Goal: Task Accomplishment & Management: Use online tool/utility

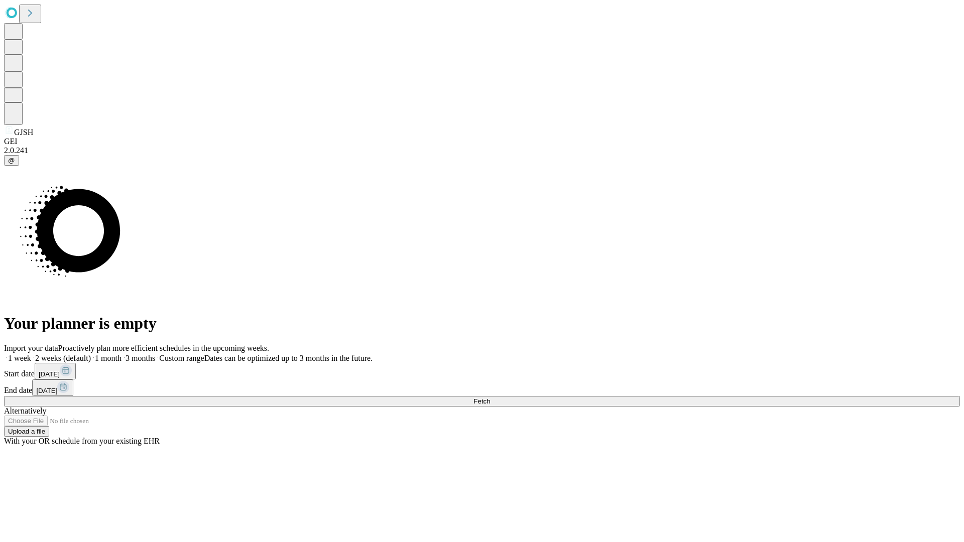
click at [490, 398] on span "Fetch" at bounding box center [481, 402] width 17 height 8
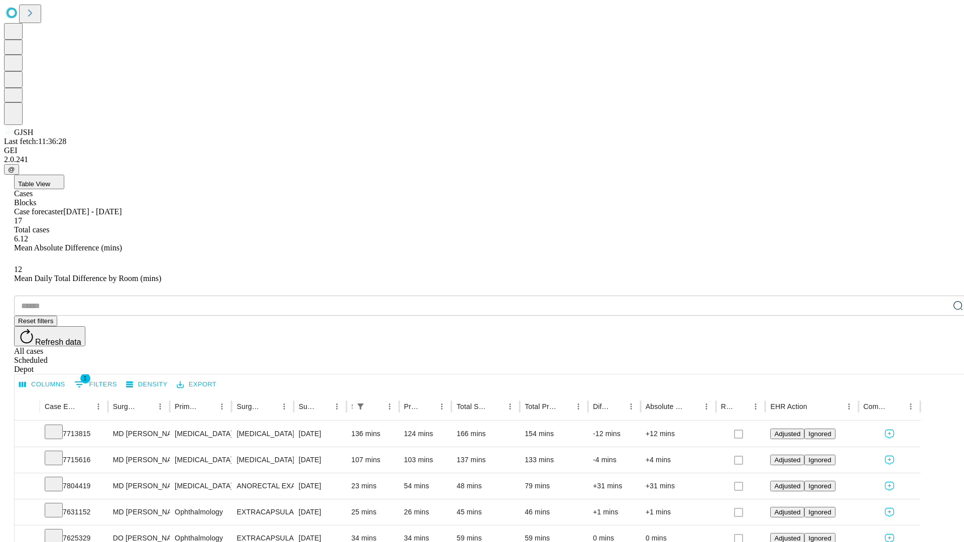
click at [938, 365] on div "Depot" at bounding box center [492, 369] width 956 height 9
